Goal: Task Accomplishment & Management: Use online tool/utility

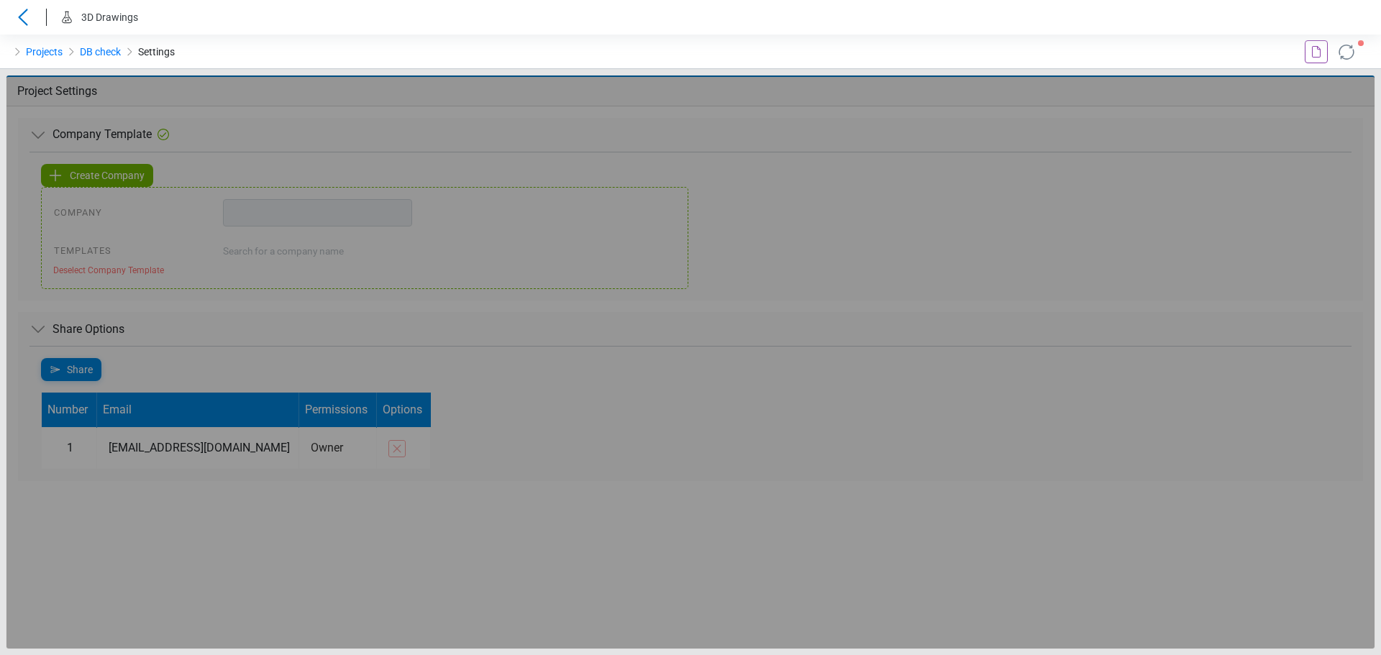
type input "**********"
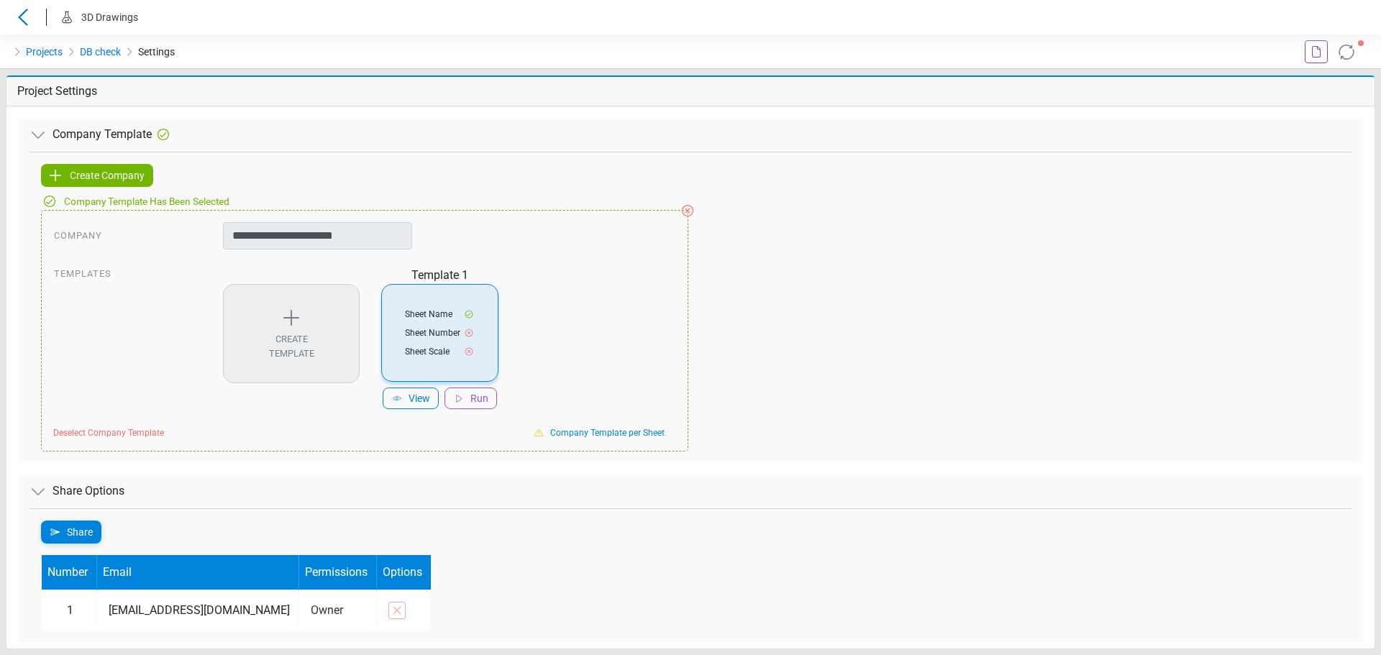
click at [213, 45] on div "Projects DB check Settings" at bounding box center [345, 52] width 690 height 35
click at [27, 22] on icon at bounding box center [23, 17] width 23 height 17
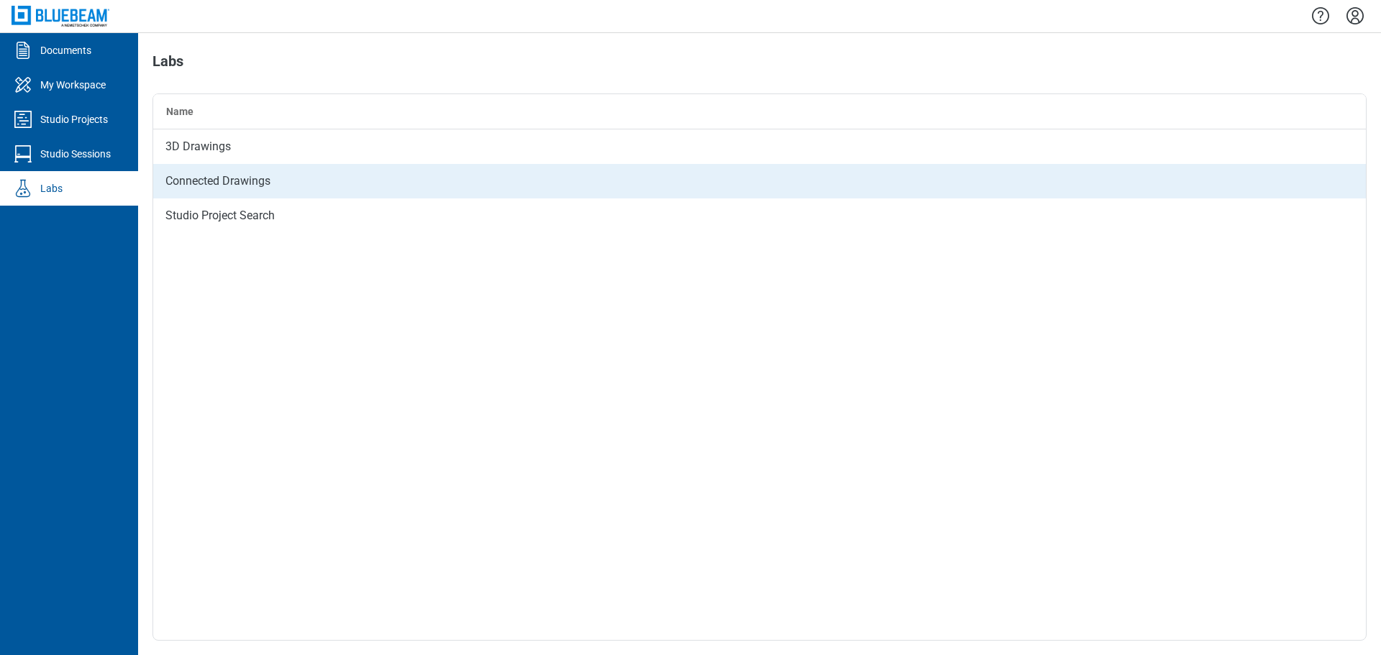
click at [214, 177] on div "Connected Drawings" at bounding box center [759, 181] width 1212 height 35
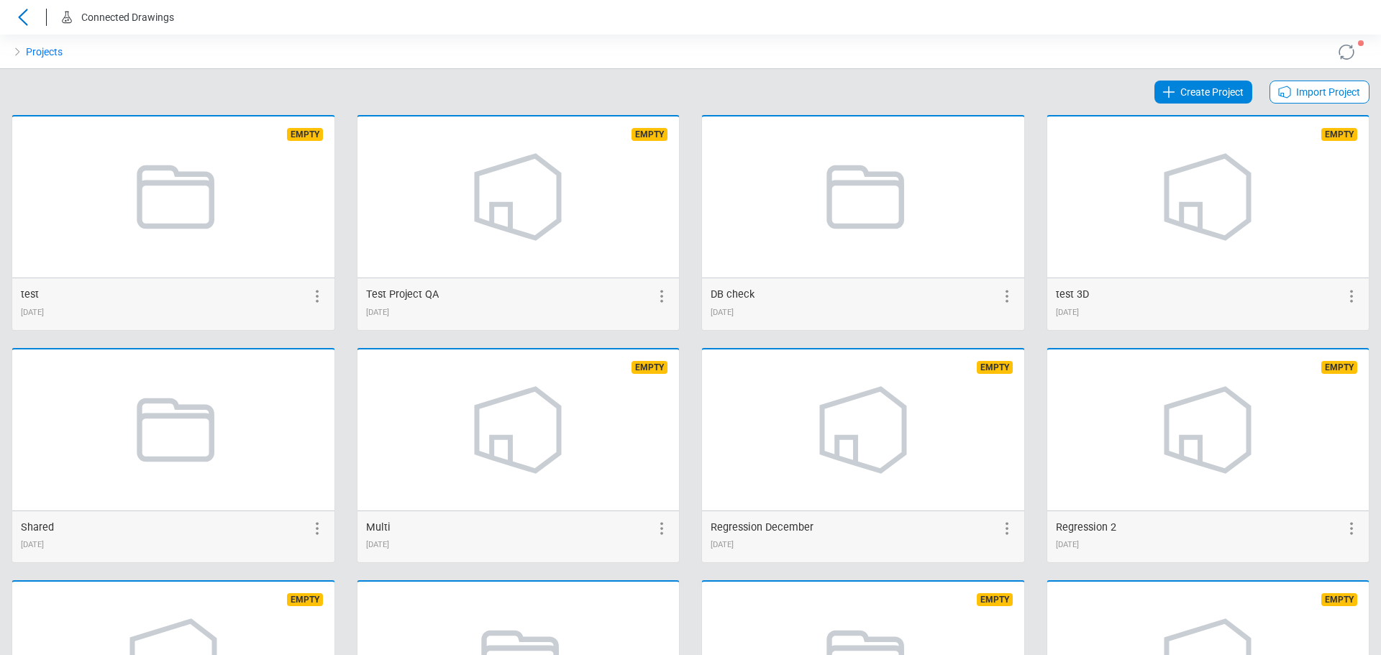
click at [1160, 93] on icon at bounding box center [1168, 91] width 17 height 17
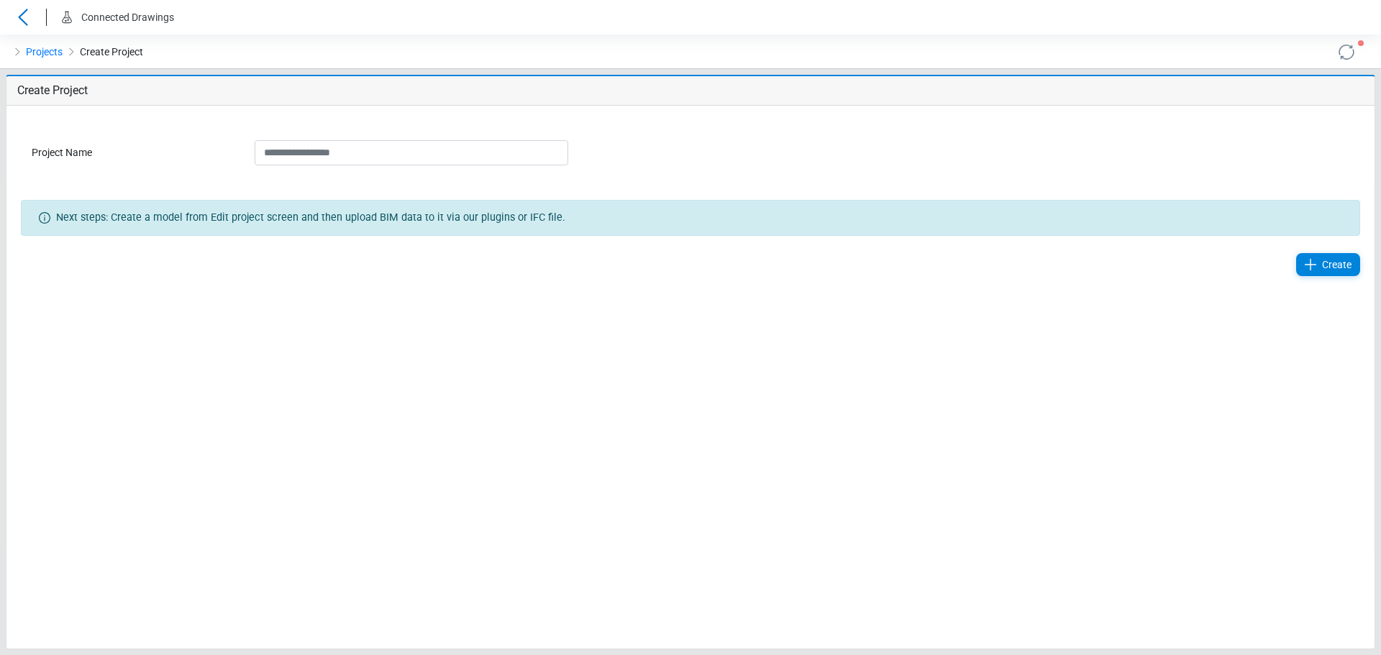
click at [296, 155] on input "Project Name" at bounding box center [411, 152] width 313 height 25
type input "*"
type input "********"
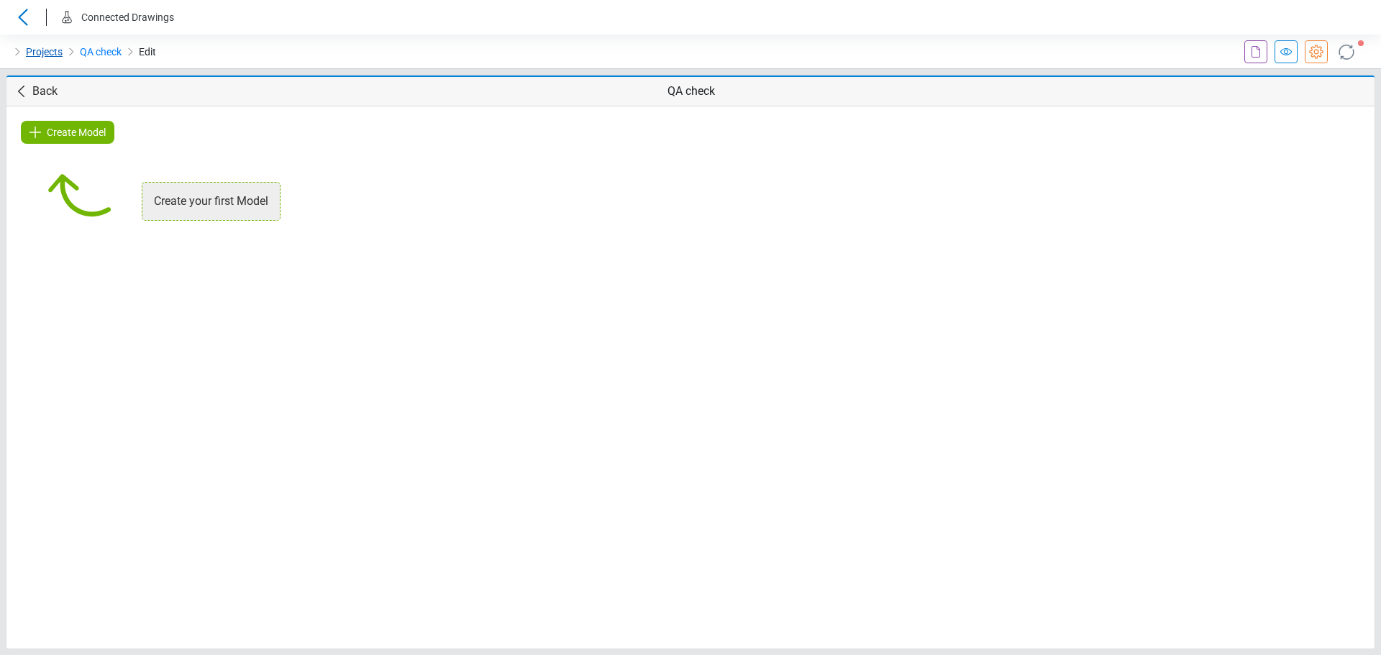
click at [36, 50] on link "Projects" at bounding box center [44, 51] width 37 height 17
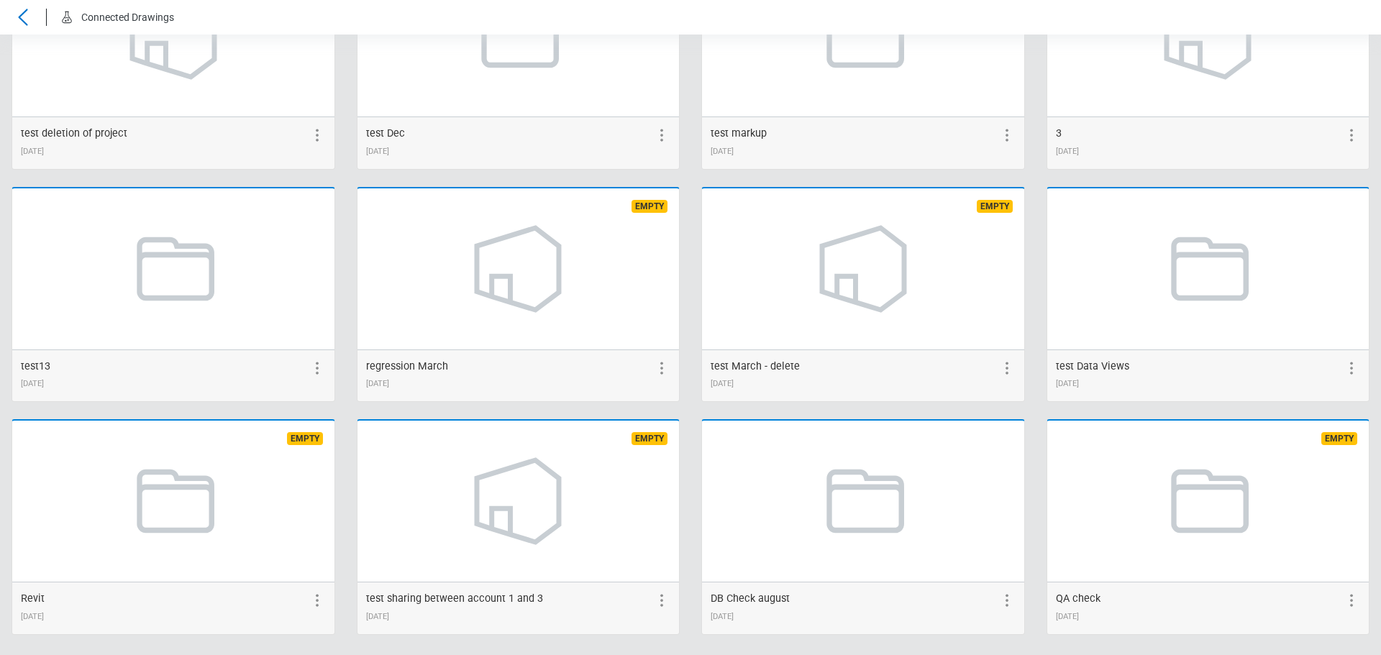
scroll to position [635, 0]
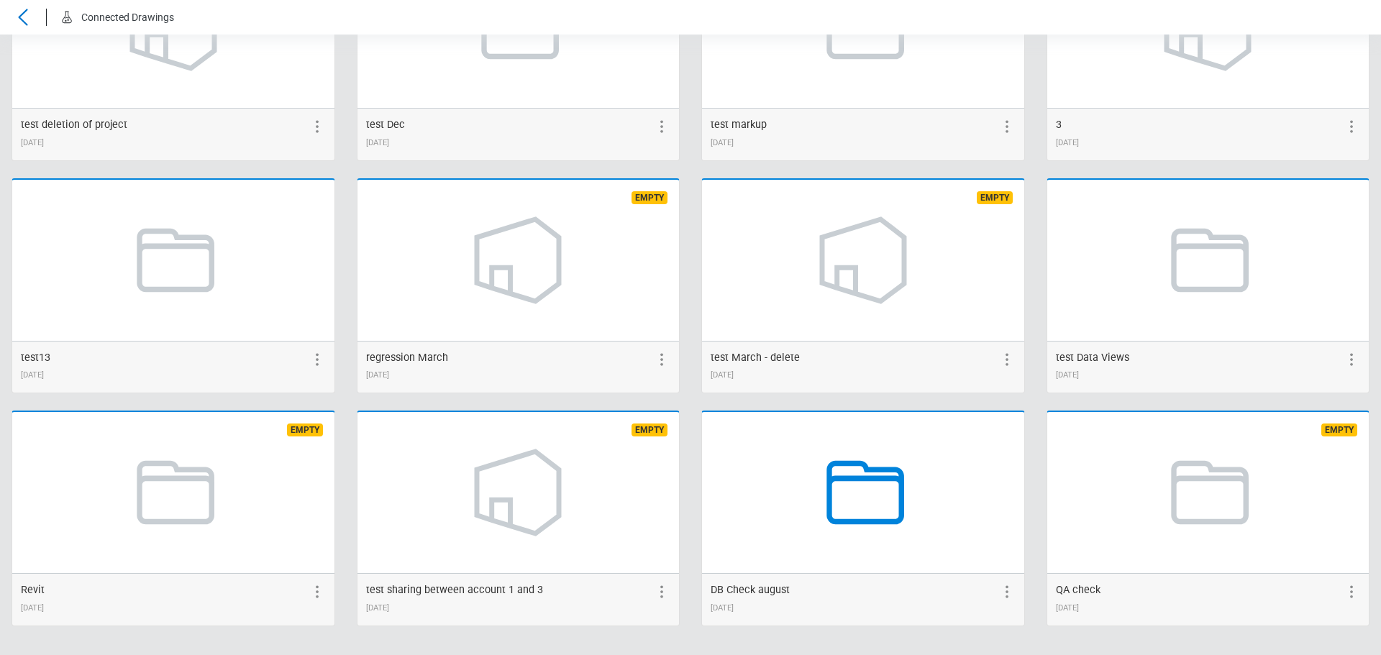
click at [863, 496] on icon at bounding box center [862, 492] width 109 height 109
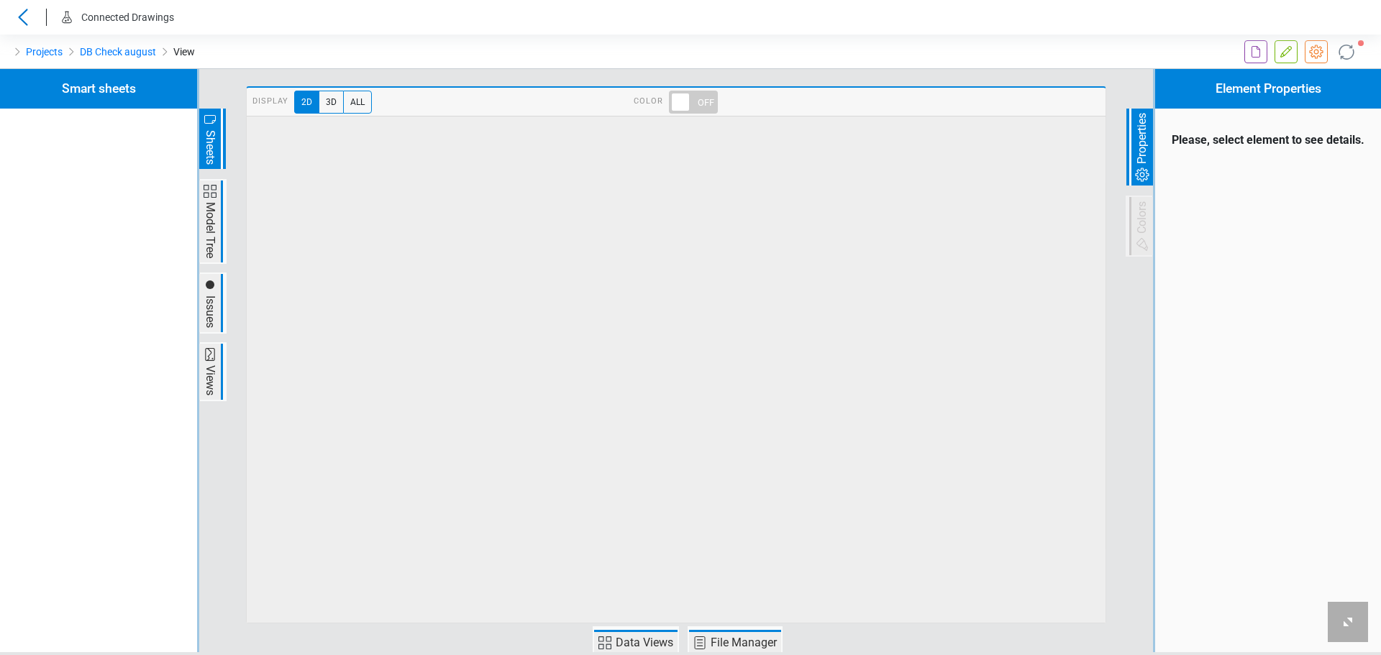
click at [1287, 50] on icon at bounding box center [1285, 51] width 17 height 17
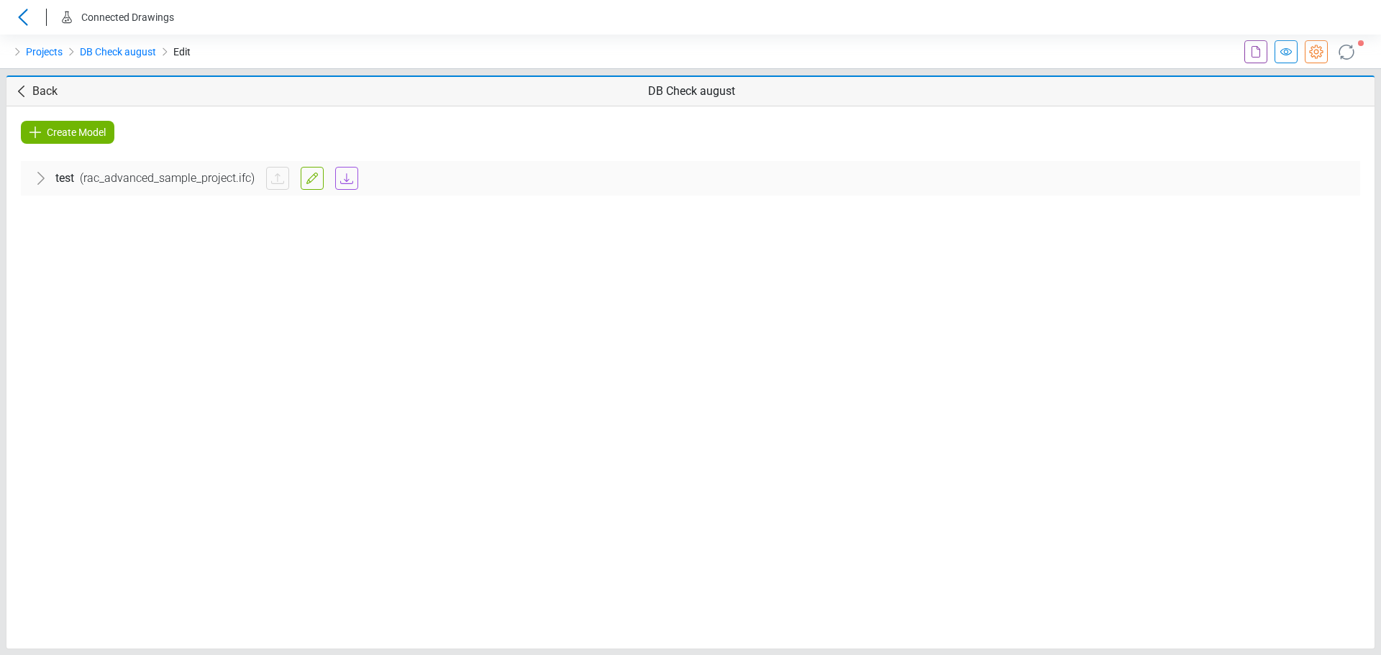
click at [93, 132] on span "Create Model" at bounding box center [76, 132] width 59 height 17
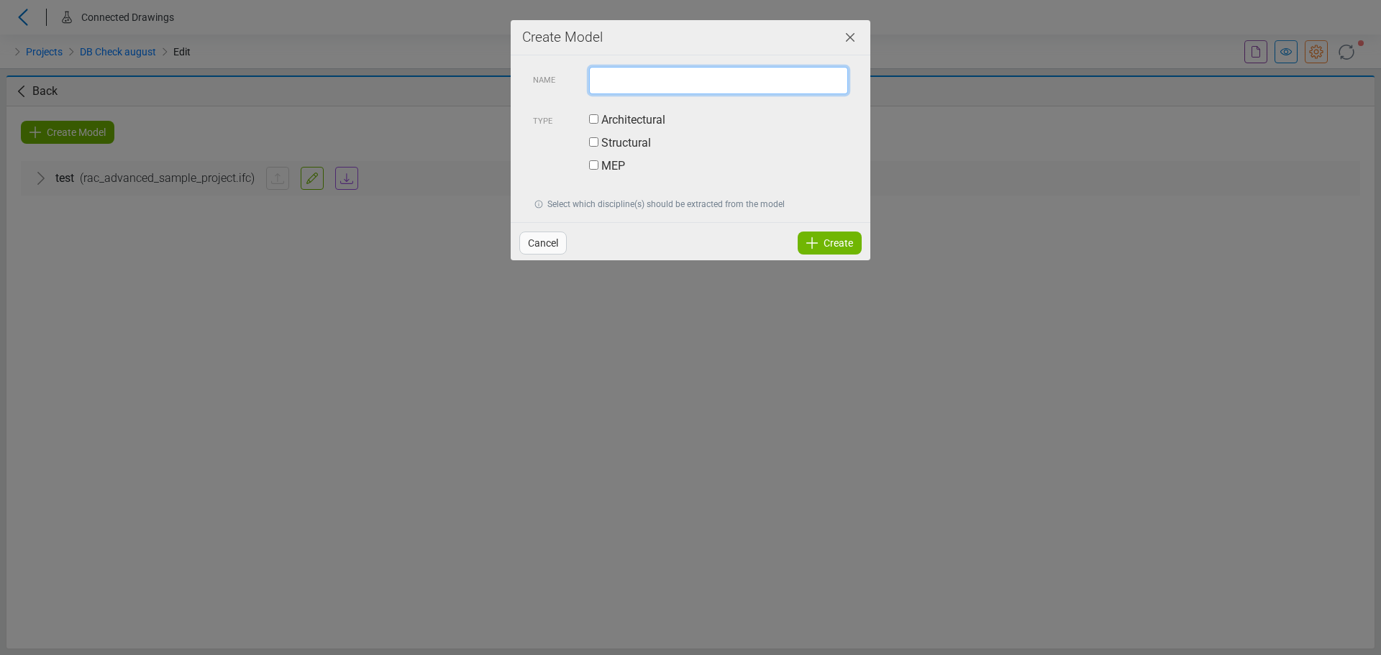
click at [613, 91] on input "text" at bounding box center [718, 80] width 259 height 27
type input "**********"
click at [821, 248] on div "Create" at bounding box center [829, 243] width 64 height 23
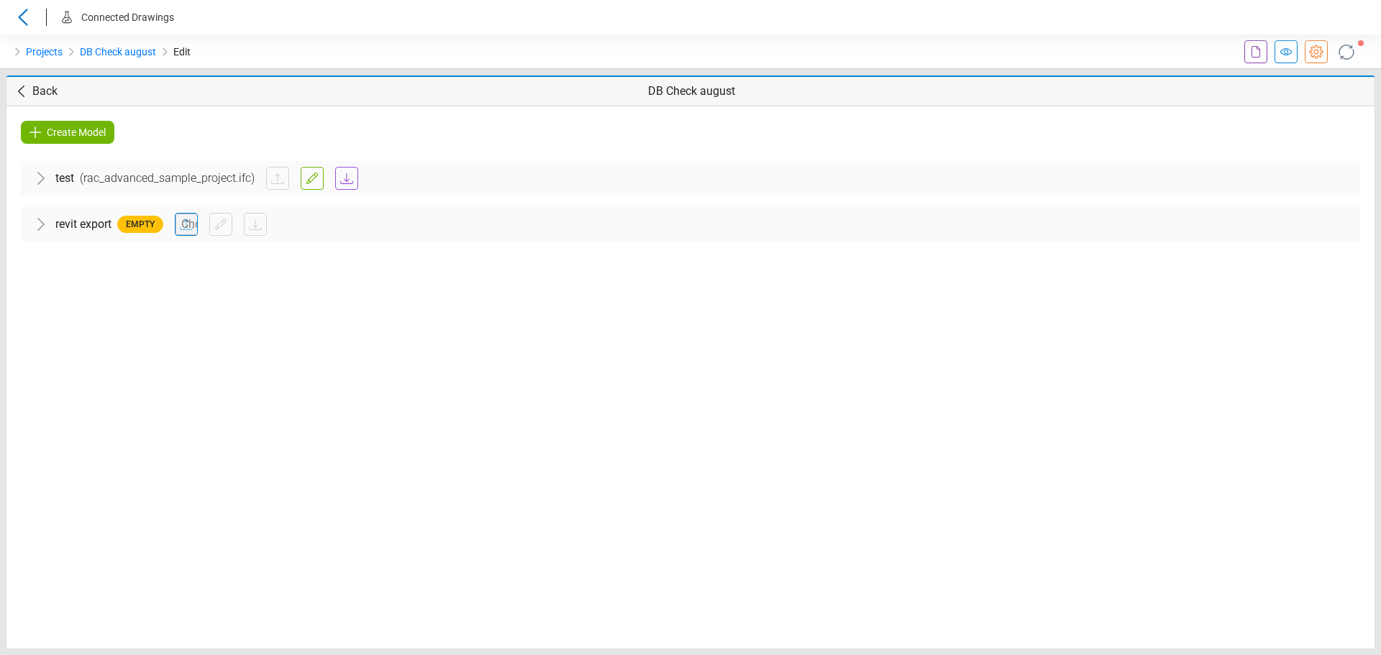
click at [76, 132] on span "Create Model" at bounding box center [76, 132] width 59 height 17
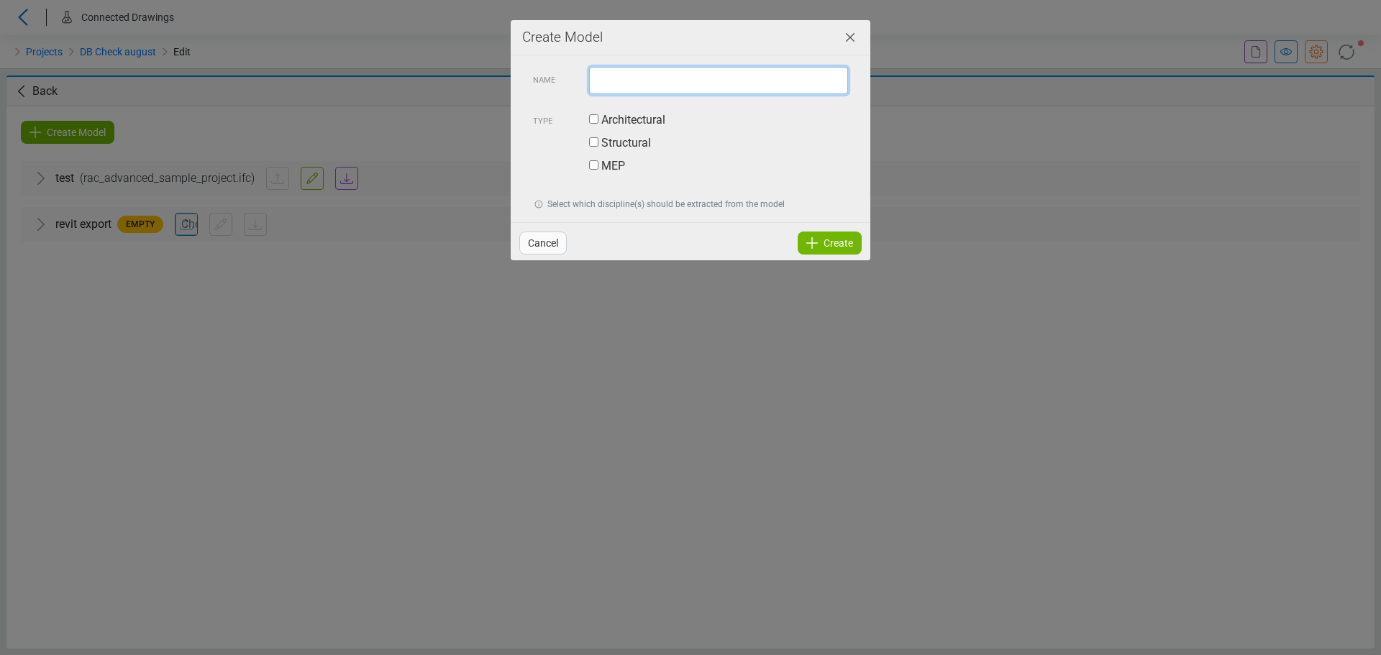
click at [667, 80] on input "text" at bounding box center [718, 80] width 259 height 27
type input "**********"
click at [641, 115] on label "Architectural" at bounding box center [627, 119] width 76 height 17
click at [811, 242] on icon at bounding box center [811, 242] width 17 height 17
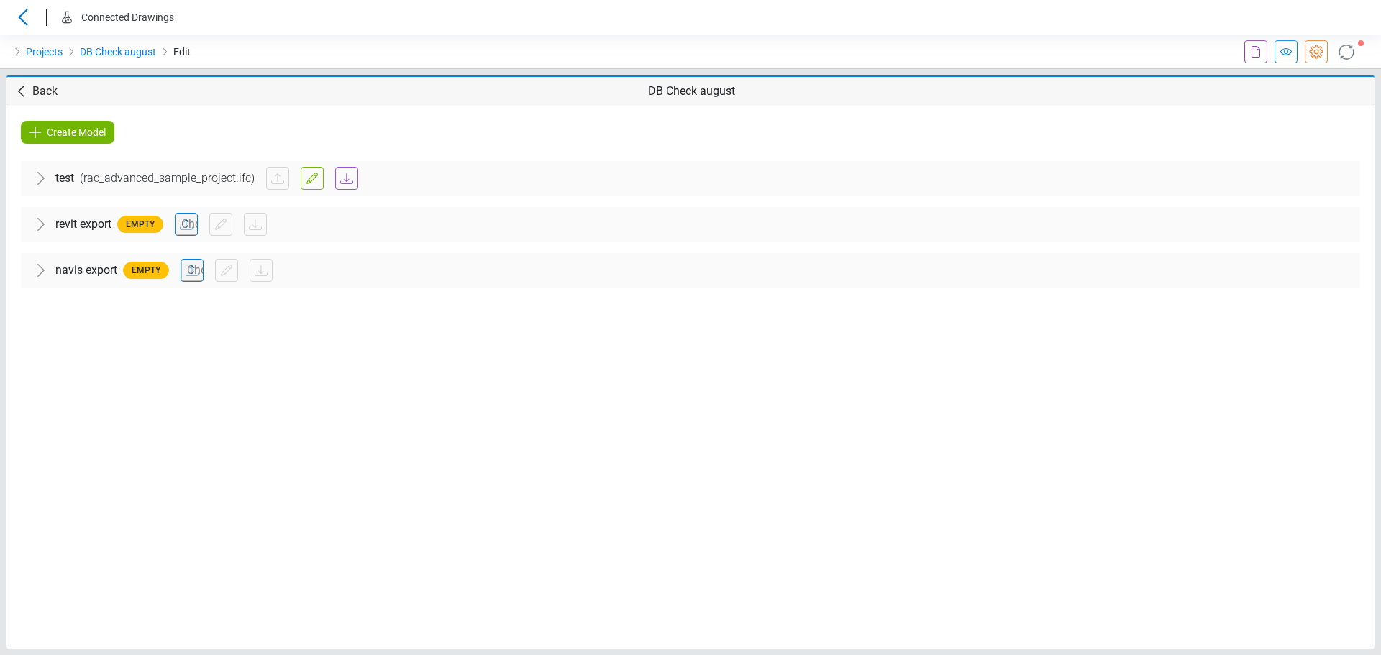
click at [142, 400] on div "Create Model test ( rac_advanced_sample_project.ifc ) Architectural 01 - Entry …" at bounding box center [690, 377] width 1368 height 542
click at [1352, 56] on icon at bounding box center [1345, 52] width 15 height 15
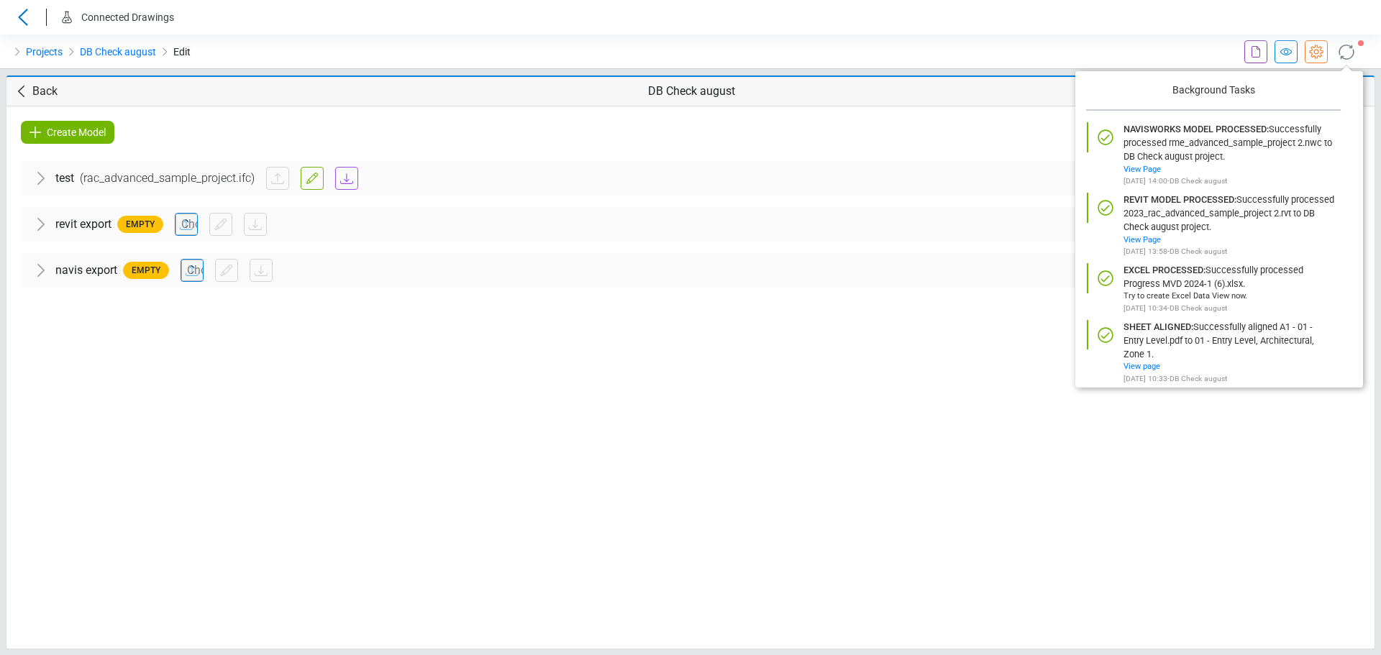
click at [948, 46] on div at bounding box center [1150, 52] width 460 height 35
